Goal: Navigation & Orientation: Find specific page/section

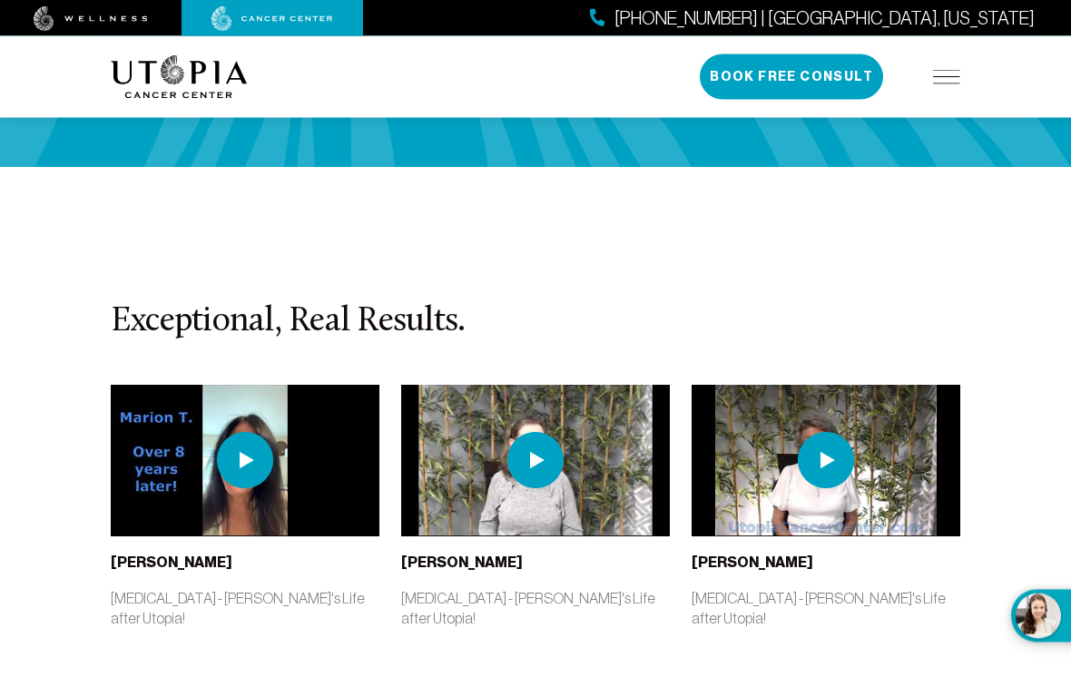
scroll to position [4517, 0]
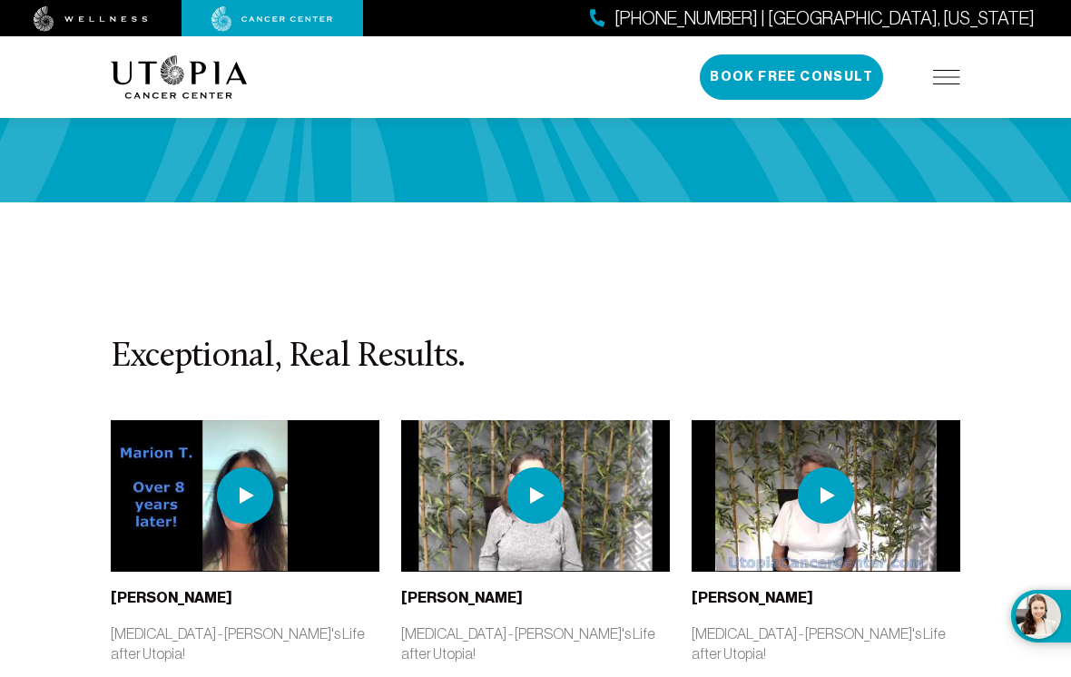
click at [955, 72] on img at bounding box center [946, 77] width 27 height 15
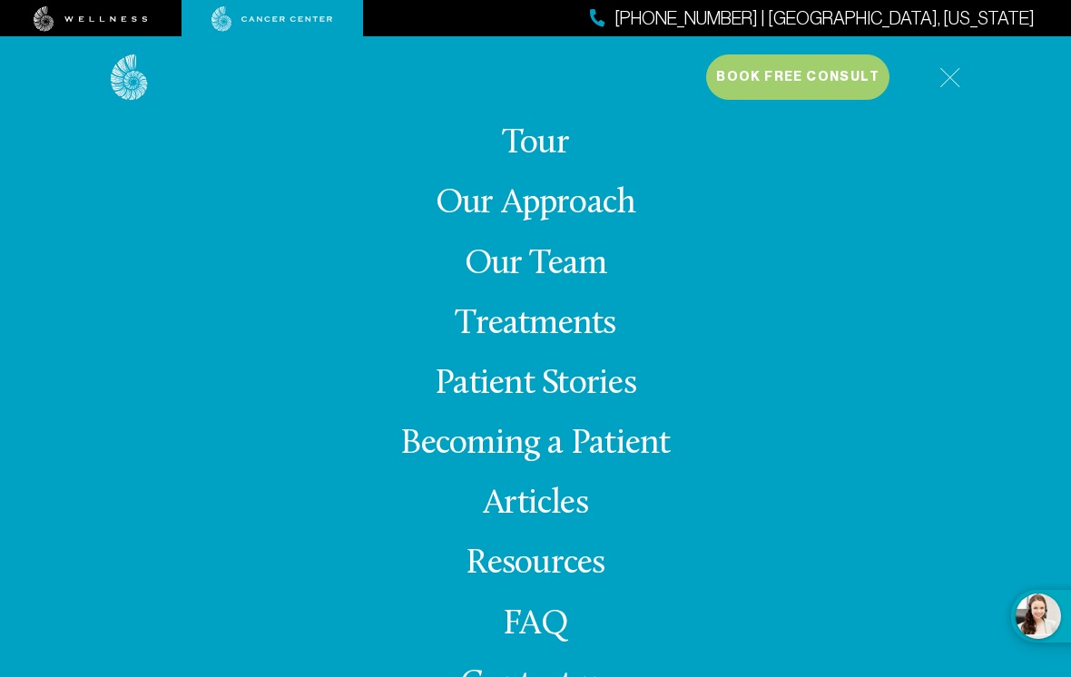
scroll to position [18, 0]
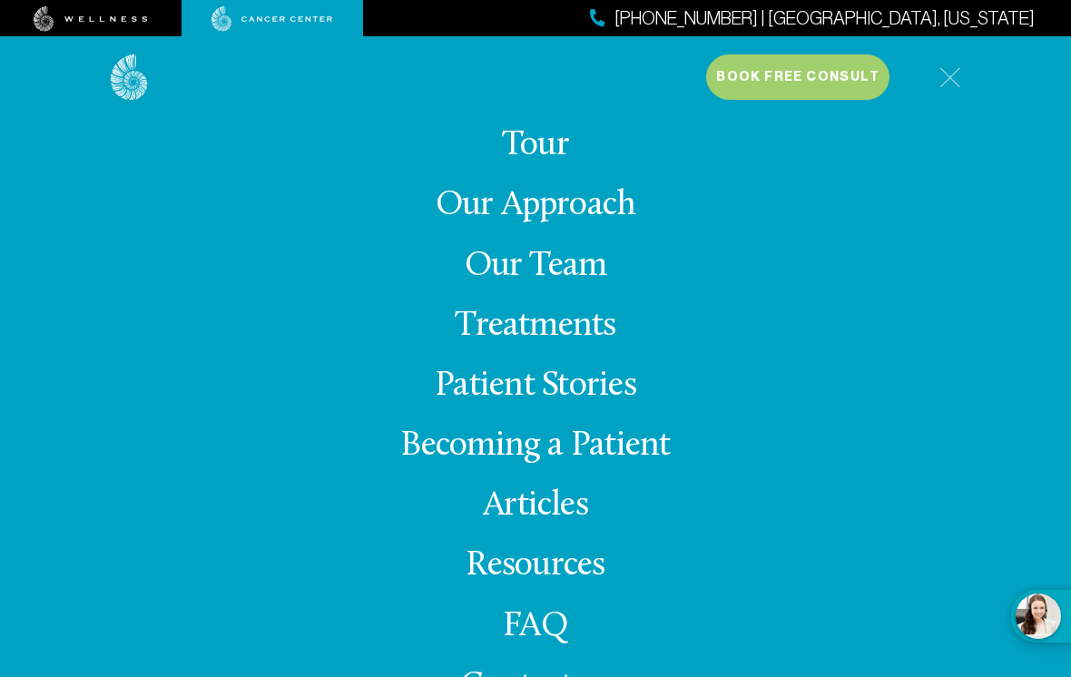
click at [562, 284] on link "Our Team" at bounding box center [536, 266] width 142 height 35
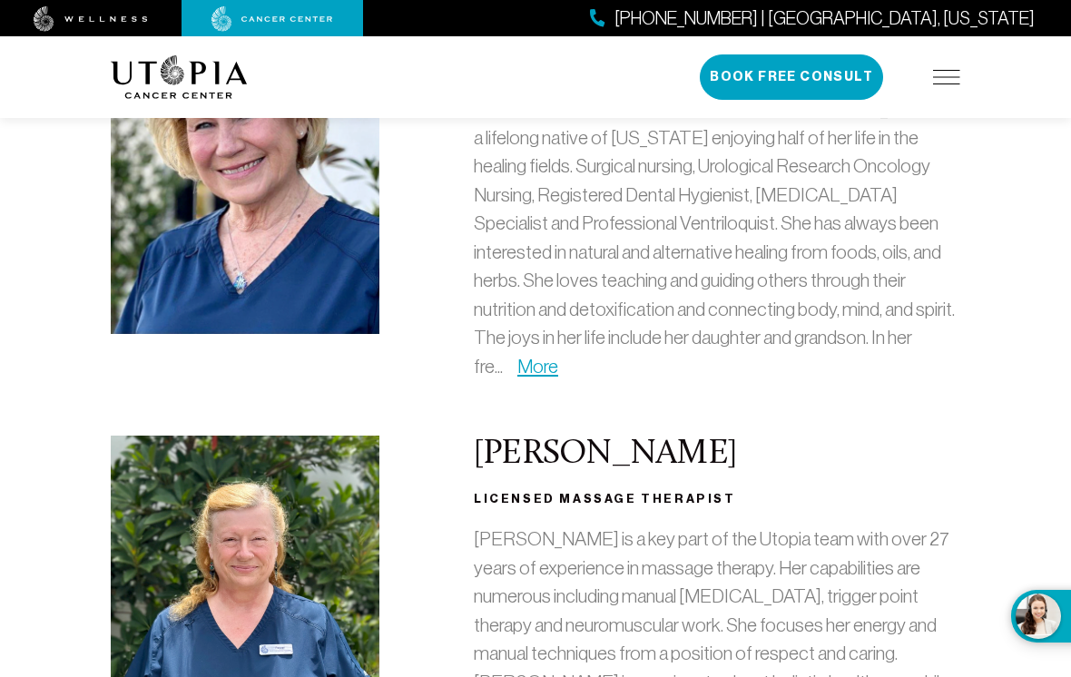
scroll to position [2293, 0]
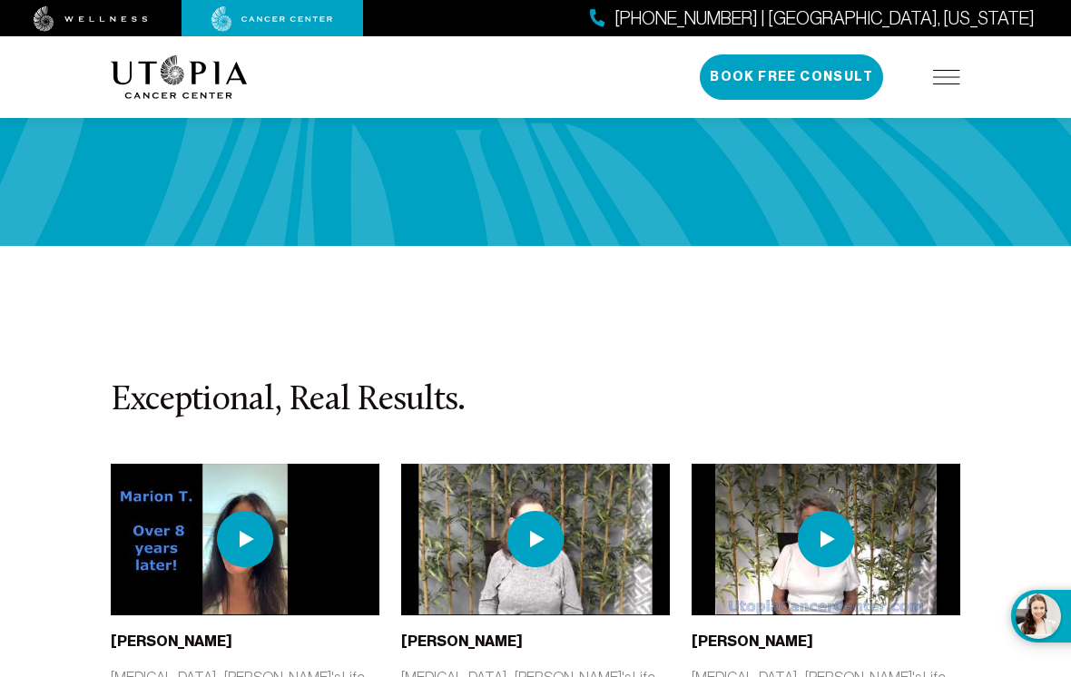
scroll to position [4472, 0]
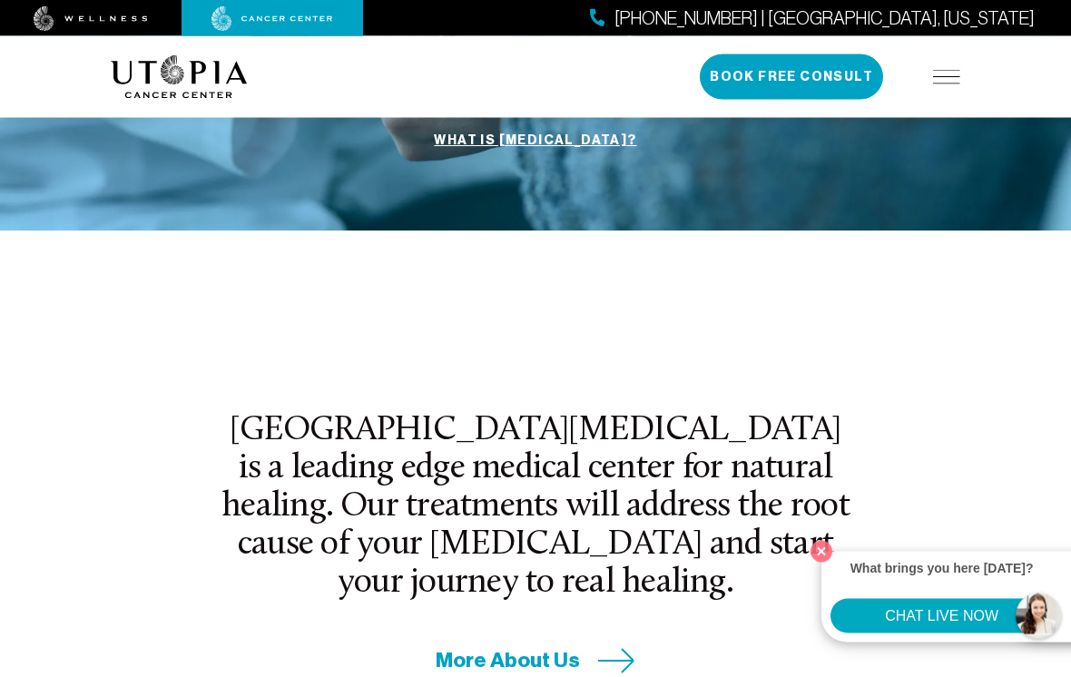
scroll to position [441, 0]
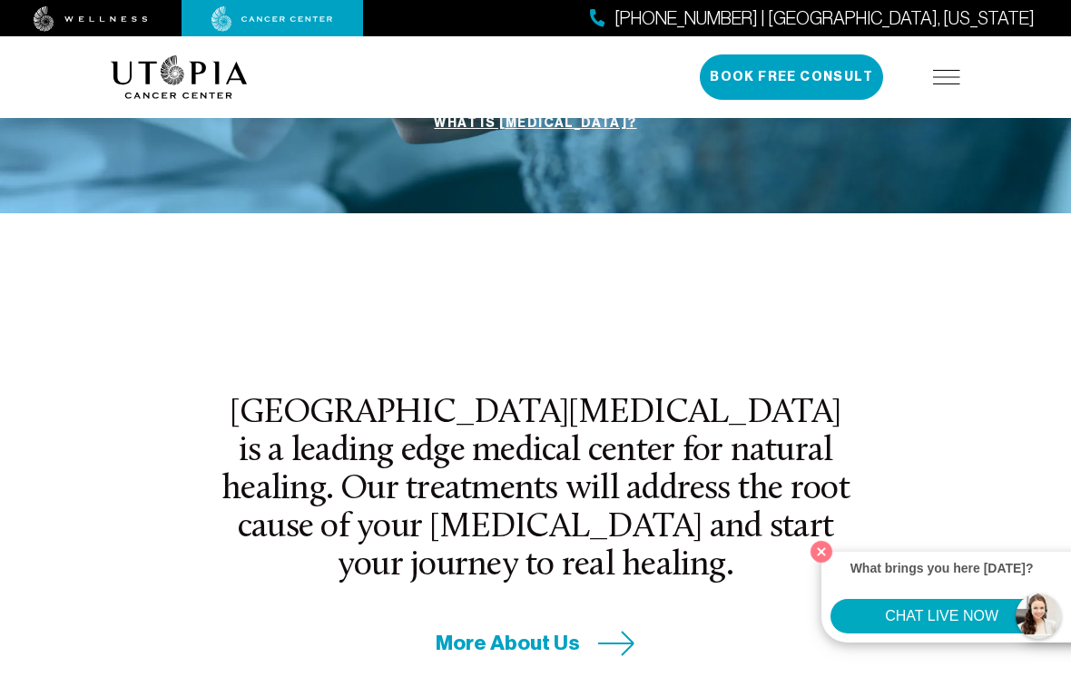
click at [821, 567] on button "Close" at bounding box center [821, 551] width 31 height 31
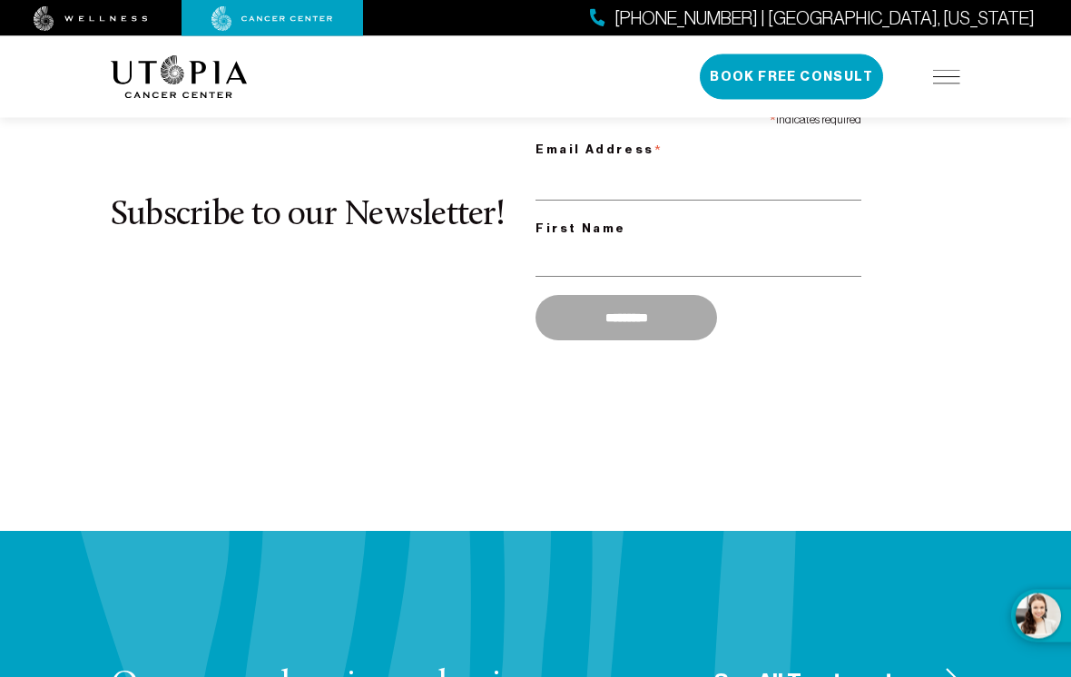
scroll to position [1905, 0]
